Goal: Use online tool/utility

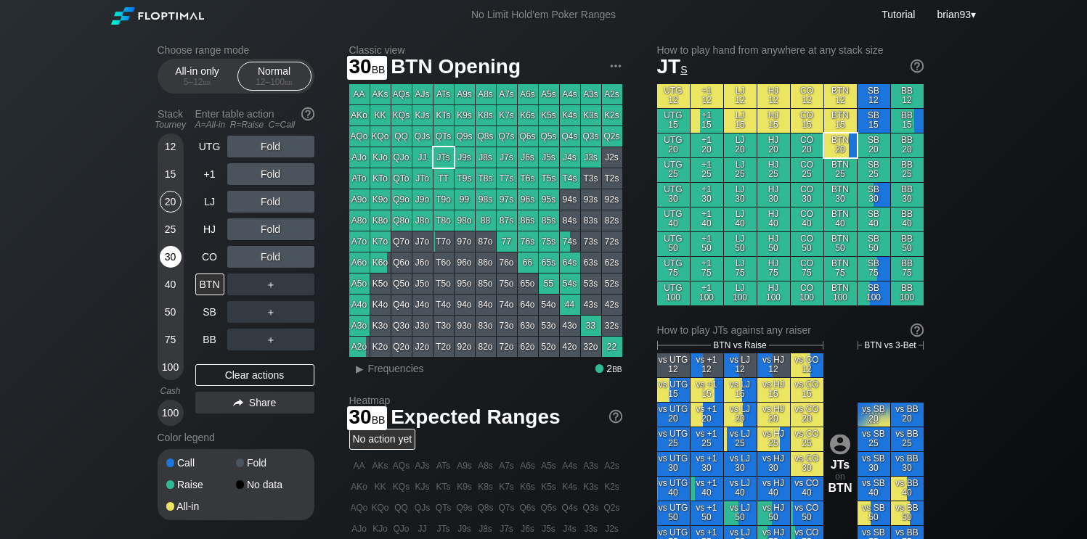
click at [168, 255] on div "30" at bounding box center [171, 257] width 22 height 22
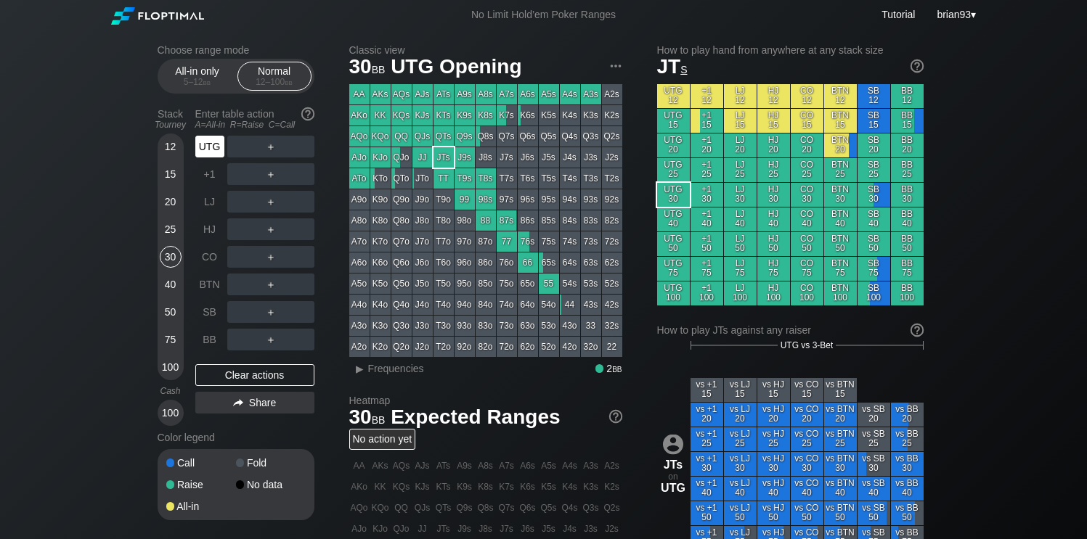
click at [214, 145] on div "UTG" at bounding box center [209, 147] width 29 height 22
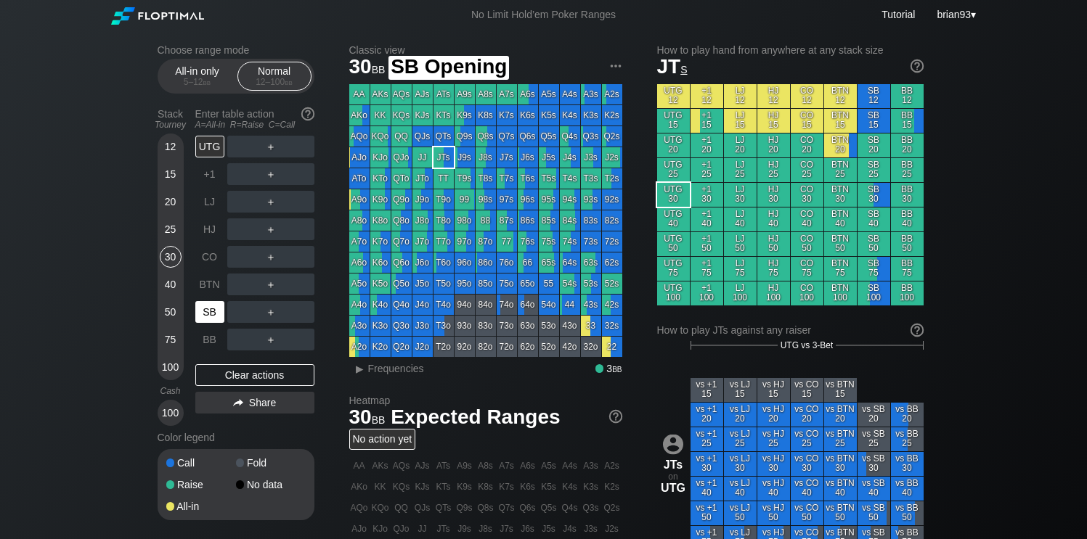
click at [216, 319] on div "SB" at bounding box center [209, 312] width 29 height 22
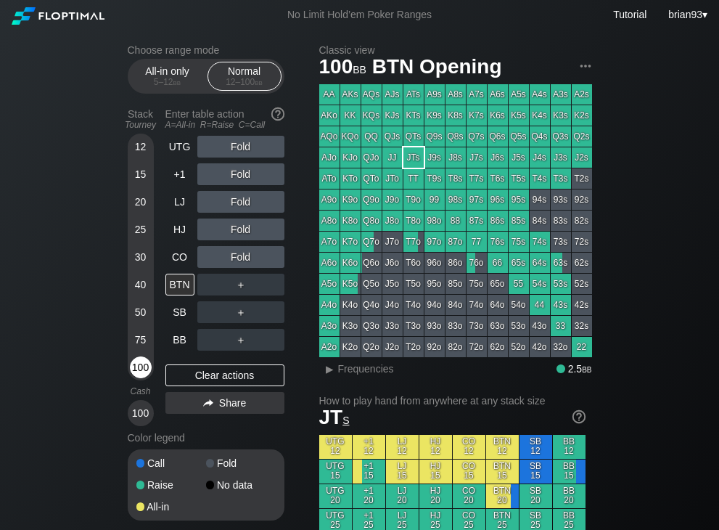
click at [138, 369] on div "100" at bounding box center [141, 367] width 22 height 22
